Goal: Check status: Check status

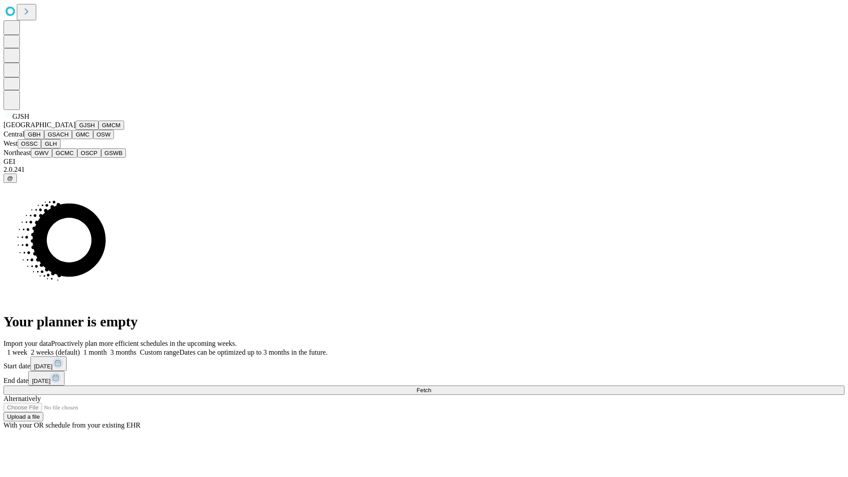
click at [76, 130] on button "GJSH" at bounding box center [87, 125] width 23 height 9
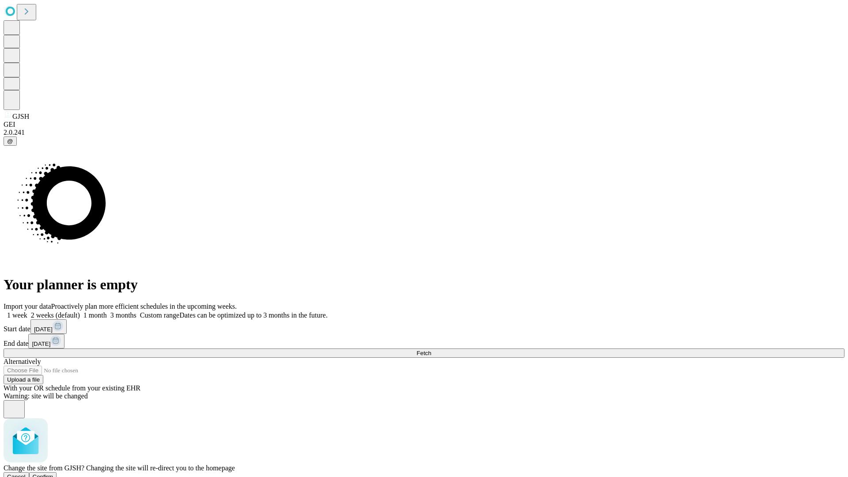
click at [53, 473] on span "Confirm" at bounding box center [43, 476] width 21 height 7
click at [80, 311] on label "2 weeks (default)" at bounding box center [53, 315] width 53 height 8
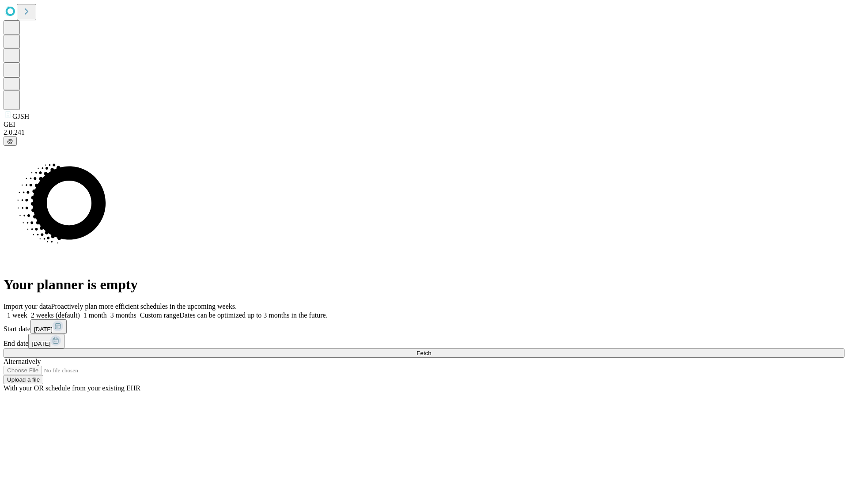
click at [431, 350] on span "Fetch" at bounding box center [424, 353] width 15 height 7
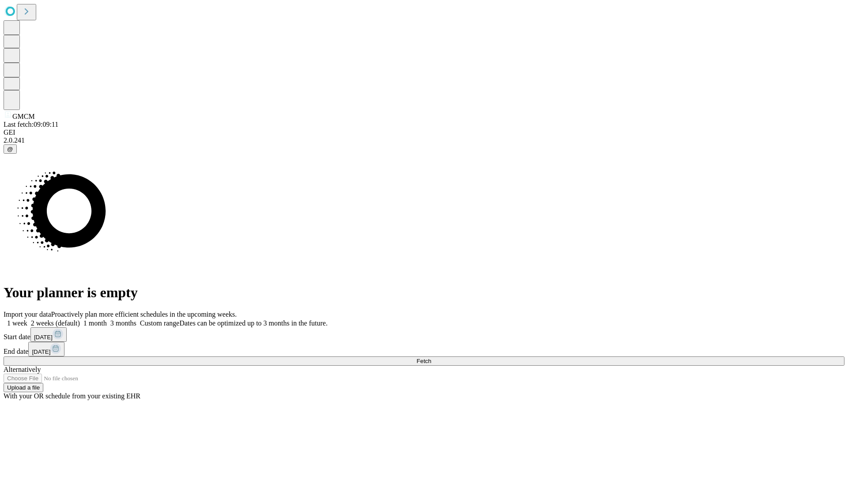
click at [80, 319] on label "2 weeks (default)" at bounding box center [53, 323] width 53 height 8
click at [431, 358] on span "Fetch" at bounding box center [424, 361] width 15 height 7
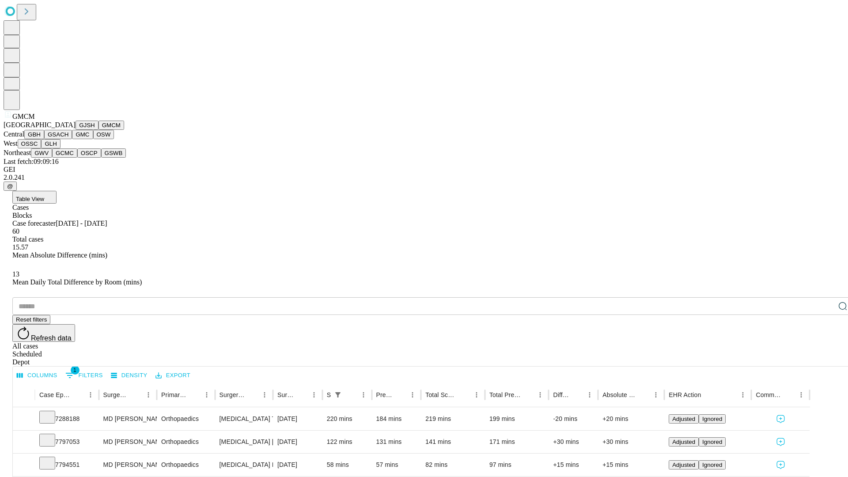
click at [44, 139] on button "GBH" at bounding box center [34, 134] width 20 height 9
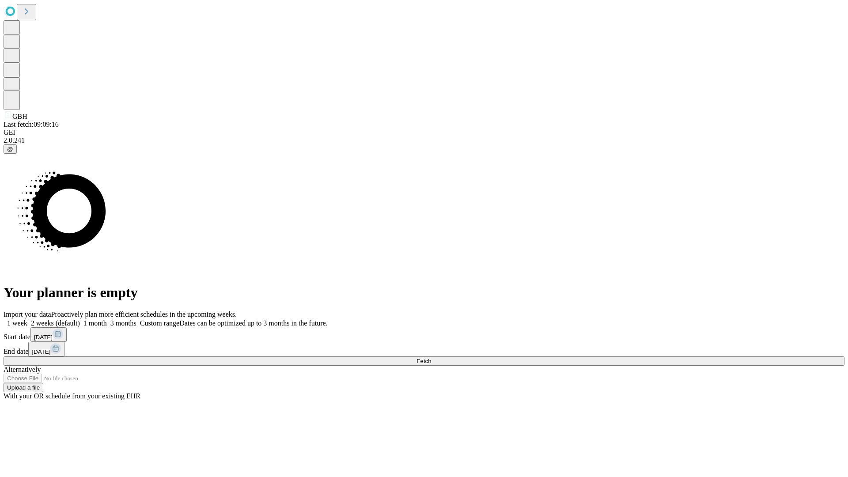
click at [80, 319] on label "2 weeks (default)" at bounding box center [53, 323] width 53 height 8
click at [431, 358] on span "Fetch" at bounding box center [424, 361] width 15 height 7
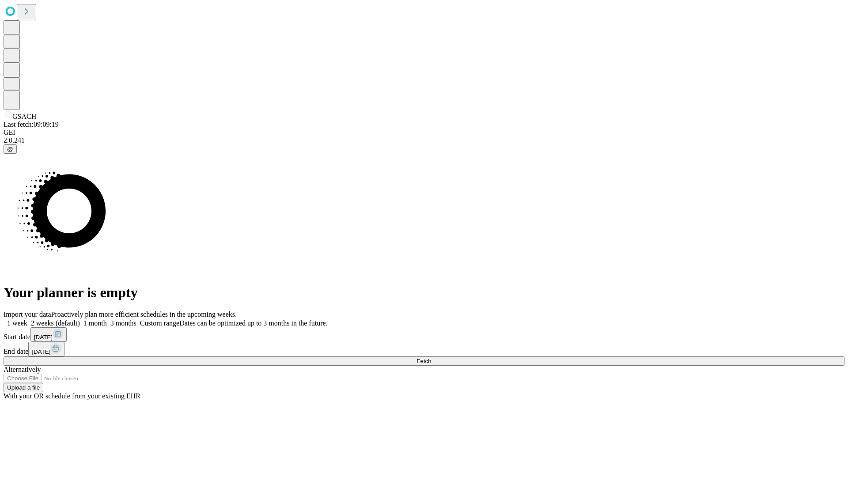
click at [80, 319] on label "2 weeks (default)" at bounding box center [53, 323] width 53 height 8
click at [431, 358] on span "Fetch" at bounding box center [424, 361] width 15 height 7
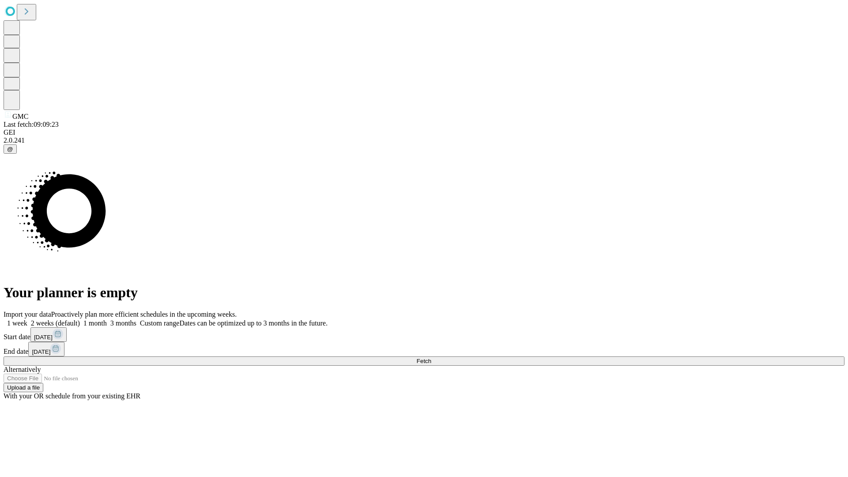
click at [80, 319] on label "2 weeks (default)" at bounding box center [53, 323] width 53 height 8
click at [431, 358] on span "Fetch" at bounding box center [424, 361] width 15 height 7
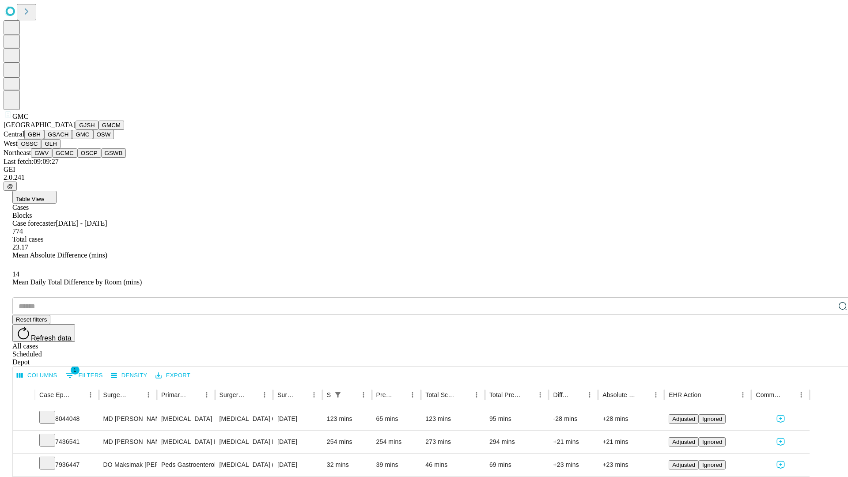
click at [93, 139] on button "OSW" at bounding box center [103, 134] width 21 height 9
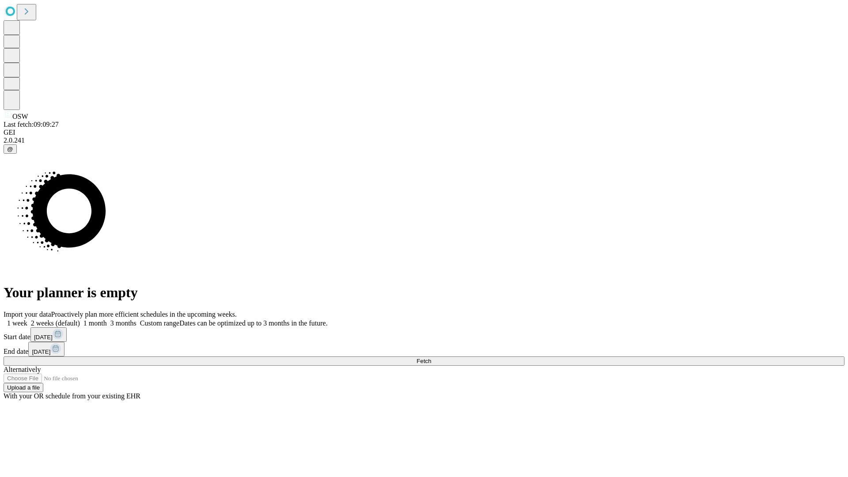
click at [80, 319] on label "2 weeks (default)" at bounding box center [53, 323] width 53 height 8
click at [431, 358] on span "Fetch" at bounding box center [424, 361] width 15 height 7
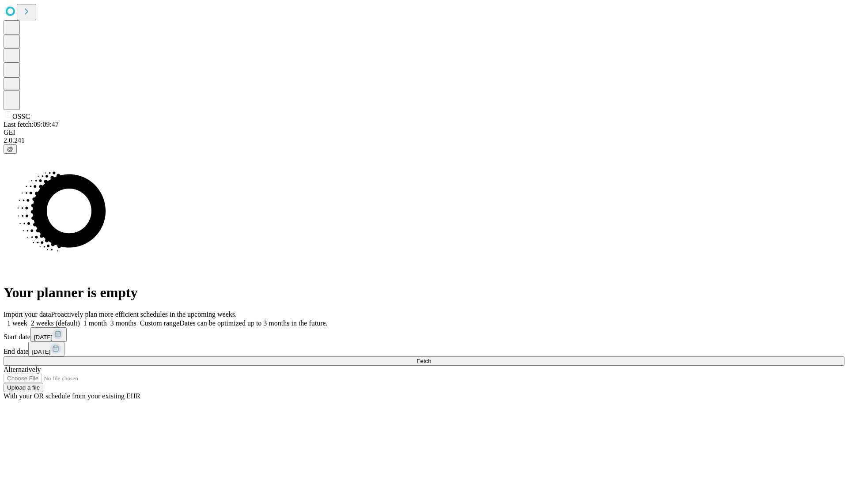
click at [80, 319] on label "2 weeks (default)" at bounding box center [53, 323] width 53 height 8
click at [431, 358] on span "Fetch" at bounding box center [424, 361] width 15 height 7
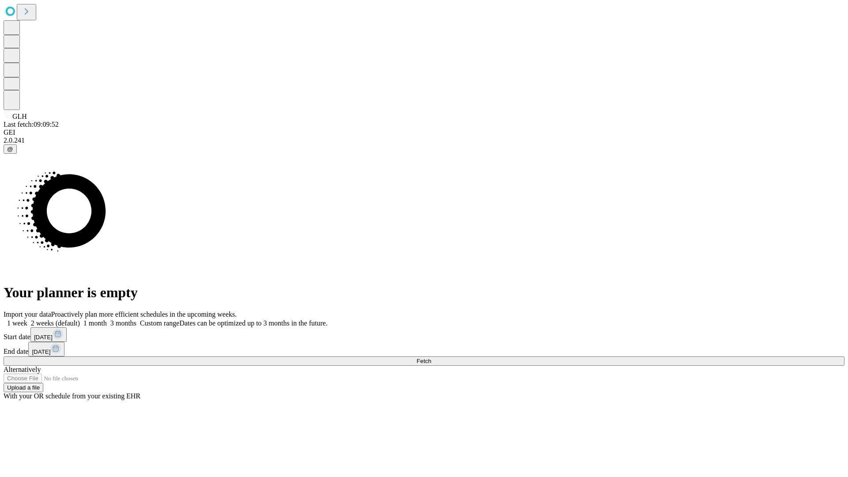
click at [80, 319] on label "2 weeks (default)" at bounding box center [53, 323] width 53 height 8
click at [431, 358] on span "Fetch" at bounding box center [424, 361] width 15 height 7
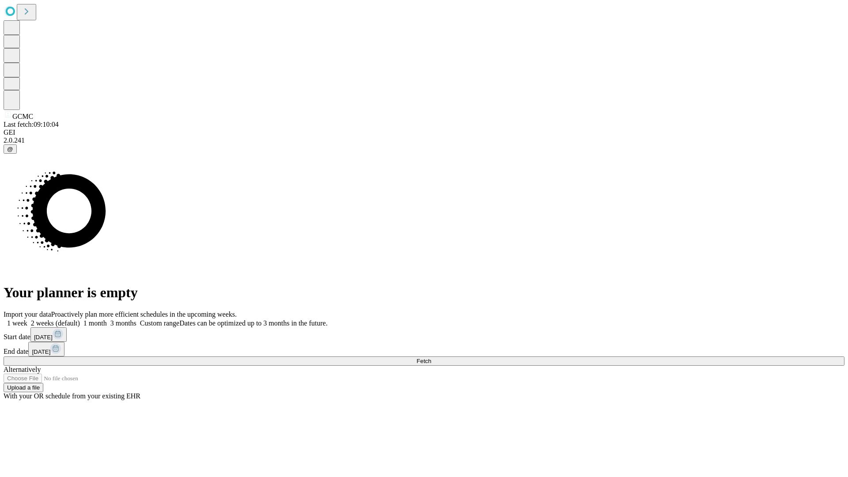
click at [80, 319] on label "2 weeks (default)" at bounding box center [53, 323] width 53 height 8
click at [431, 358] on span "Fetch" at bounding box center [424, 361] width 15 height 7
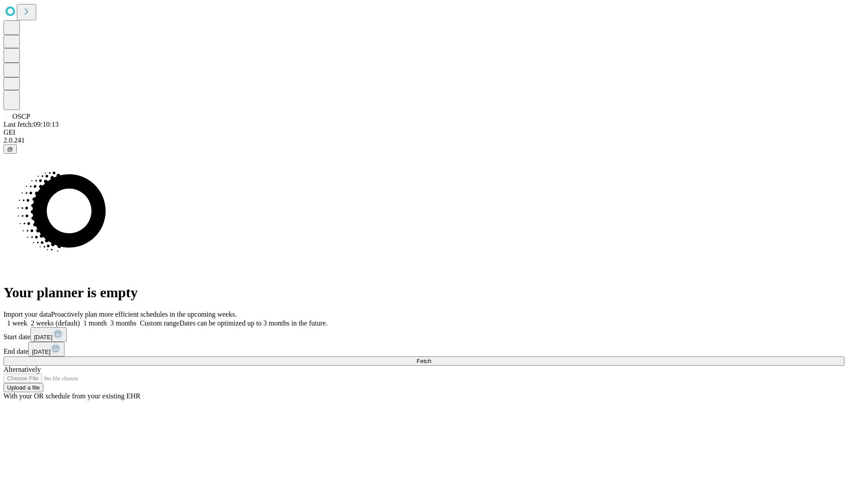
click at [80, 319] on label "2 weeks (default)" at bounding box center [53, 323] width 53 height 8
click at [431, 358] on span "Fetch" at bounding box center [424, 361] width 15 height 7
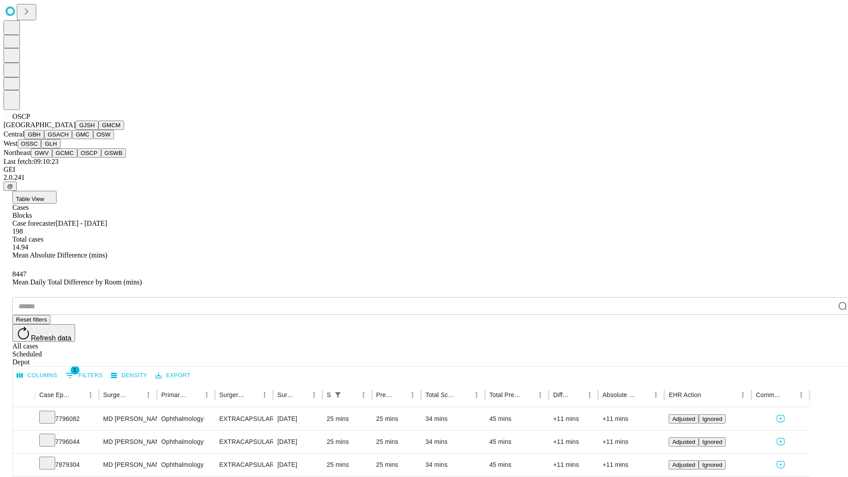
click at [101, 158] on button "GSWB" at bounding box center [113, 152] width 25 height 9
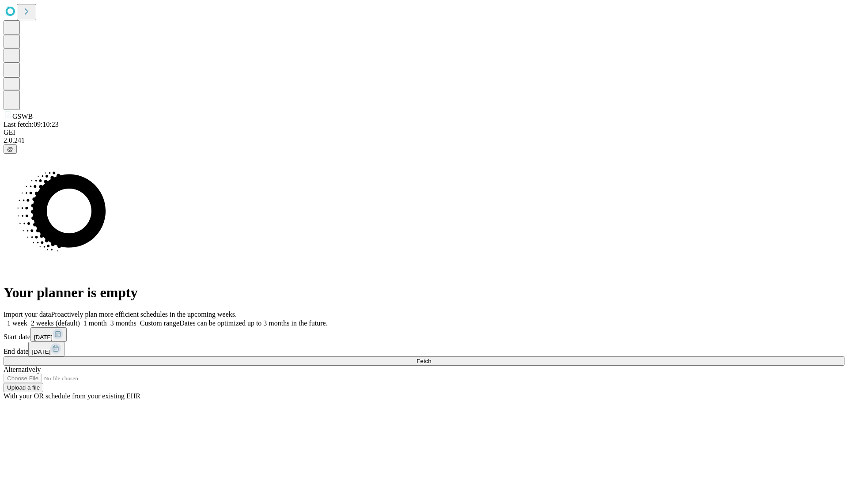
click at [80, 319] on label "2 weeks (default)" at bounding box center [53, 323] width 53 height 8
click at [431, 358] on span "Fetch" at bounding box center [424, 361] width 15 height 7
